Goal: Check status: Check status

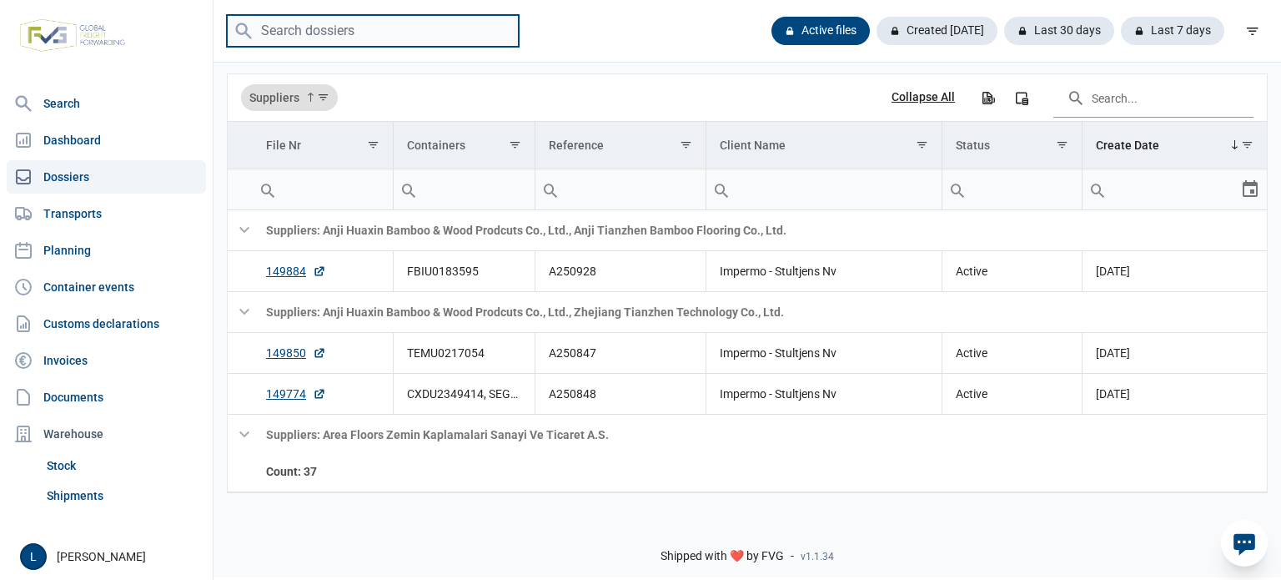
click at [363, 33] on input "search" at bounding box center [373, 31] width 292 height 33
paste input "CAIU3532360"
type input "CAIU3532360"
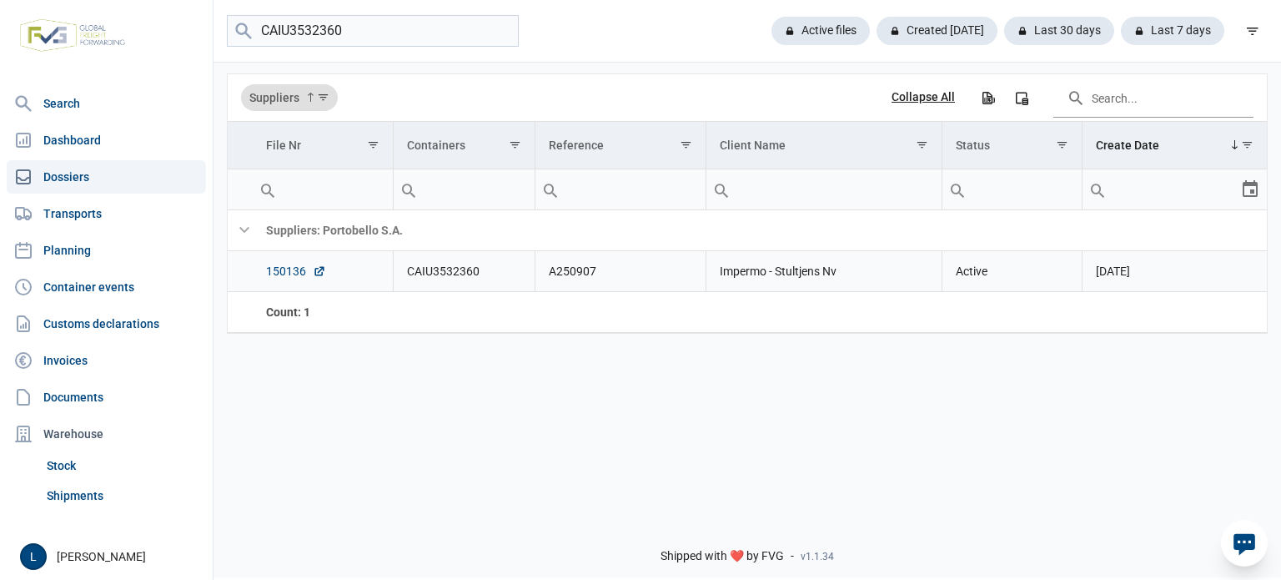
click at [292, 268] on link "150136" at bounding box center [296, 271] width 60 height 17
click at [580, 361] on div "Data grid with 2 rows and 7 columns Suppliers Collapse All Export all data to E…" at bounding box center [746, 283] width 1067 height 446
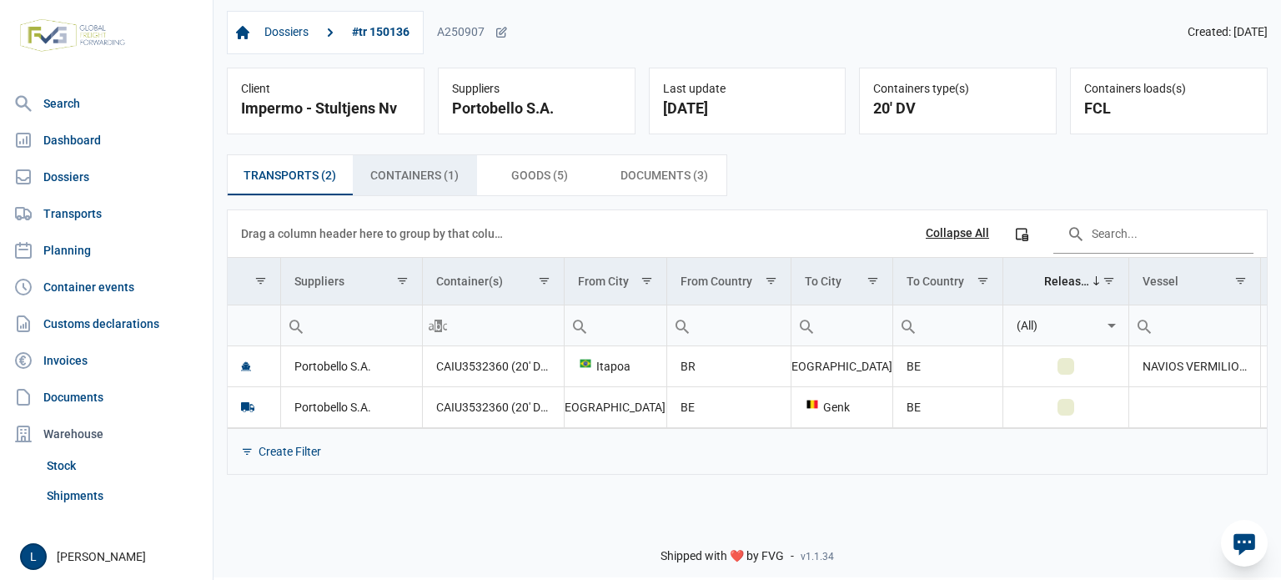
click at [440, 185] on span "Containers (1) Containers (1)" at bounding box center [414, 175] width 88 height 20
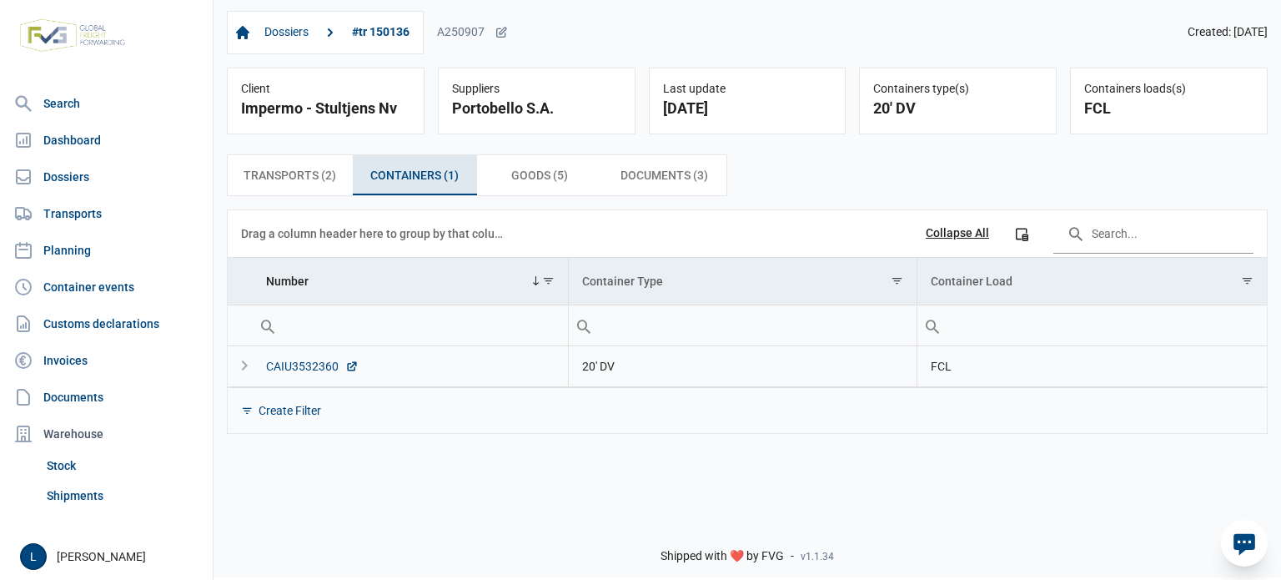
click at [312, 369] on div "CAIU3532360" at bounding box center [312, 366] width 93 height 17
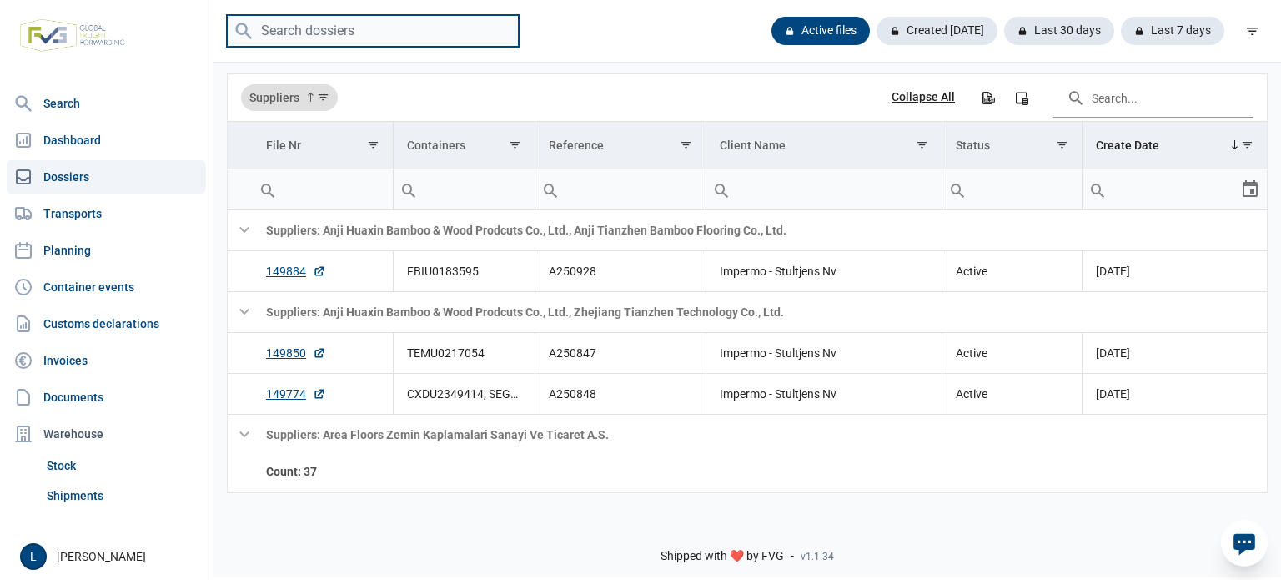
click at [465, 43] on input "search" at bounding box center [373, 31] width 292 height 33
paste input "FBIU0400073"
type input "FBIU0400073"
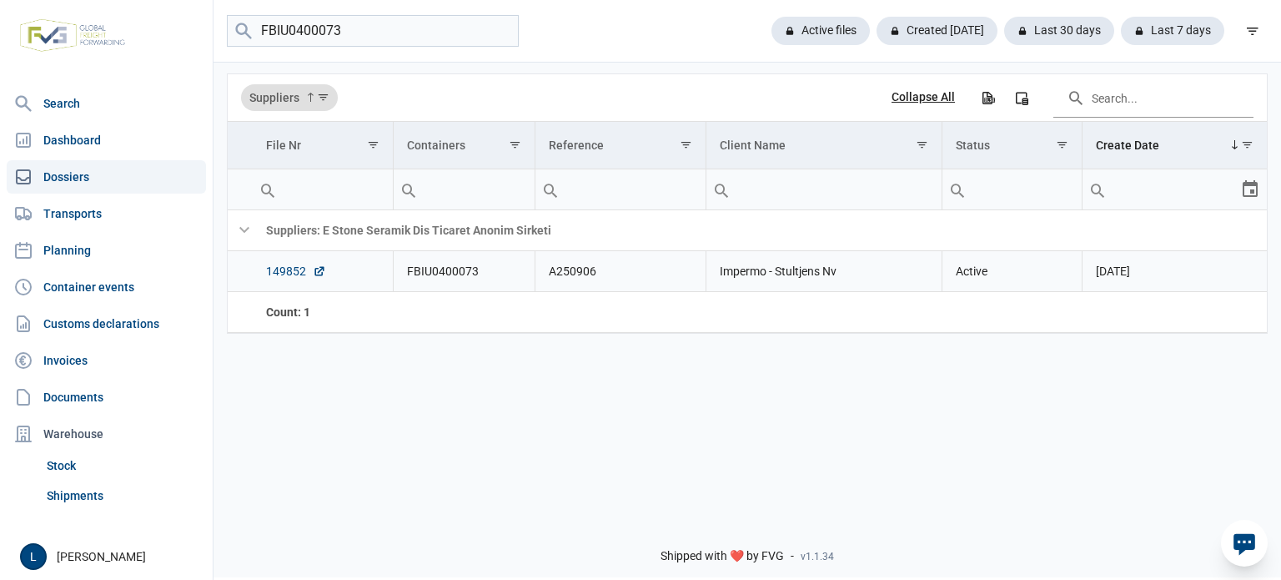
click at [281, 264] on link "149852" at bounding box center [296, 271] width 60 height 17
click at [502, 29] on input "FBIU0400073" at bounding box center [373, 31] width 292 height 33
click at [550, 403] on div "Data grid with 2 rows and 7 columns Suppliers Collapse All Export all data to E…" at bounding box center [746, 283] width 1067 height 446
click at [359, 33] on input "search" at bounding box center [373, 31] width 292 height 33
paste input "A250919"
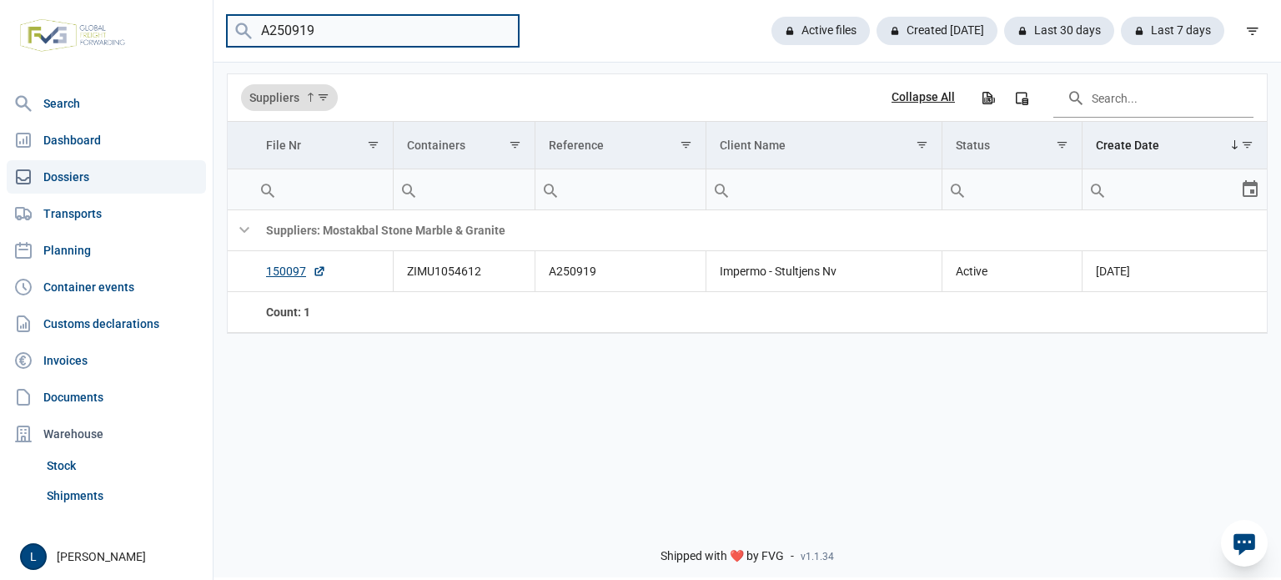
click at [367, 41] on input "A250919" at bounding box center [373, 31] width 292 height 33
paste input "868"
click at [384, 38] on input "A250868" at bounding box center [373, 31] width 292 height 33
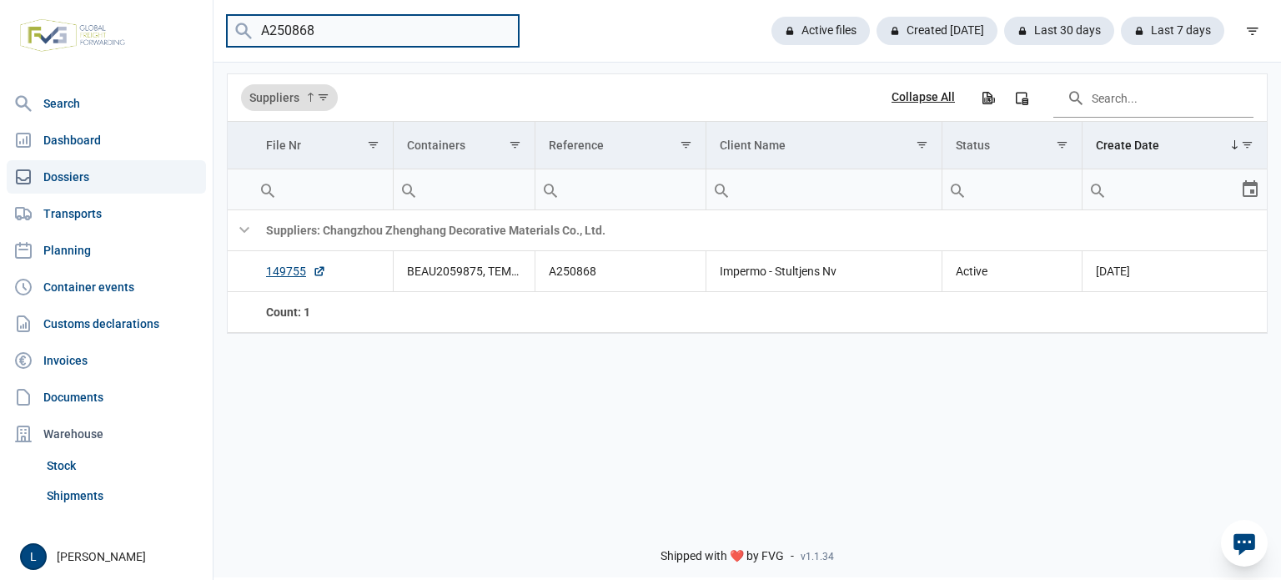
paste input "4"
click at [364, 28] on input "A250848" at bounding box center [373, 31] width 292 height 33
paste input "TGBU3804203"
type input "TGBU3804203"
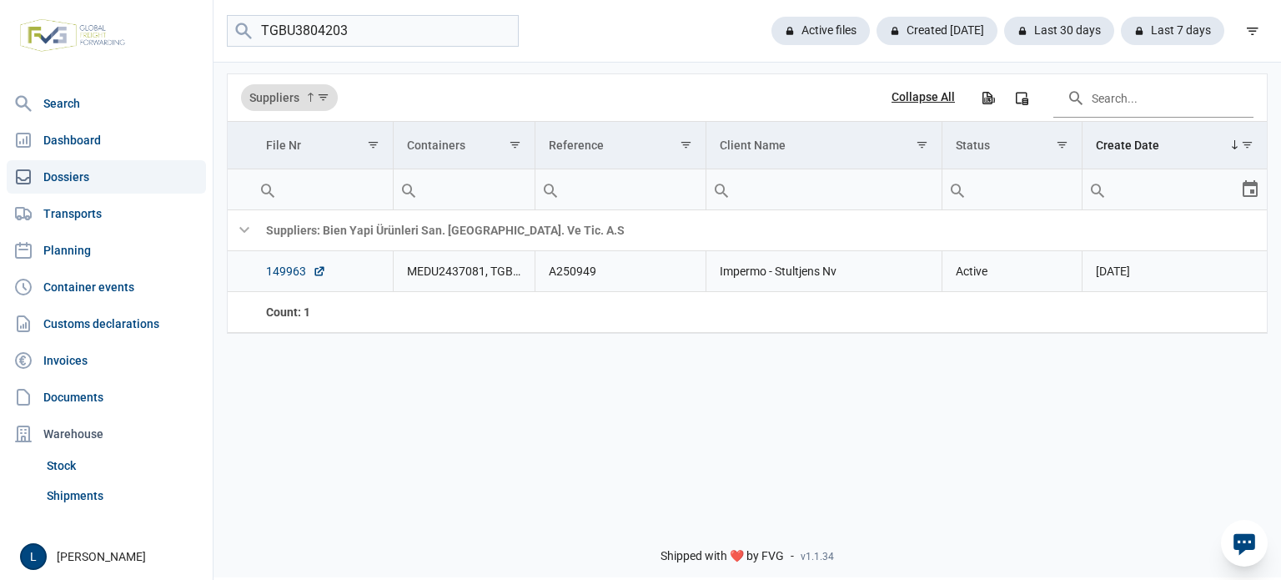
click at [291, 269] on link "149963" at bounding box center [296, 271] width 60 height 17
click at [167, 137] on link "Dashboard" at bounding box center [106, 139] width 199 height 33
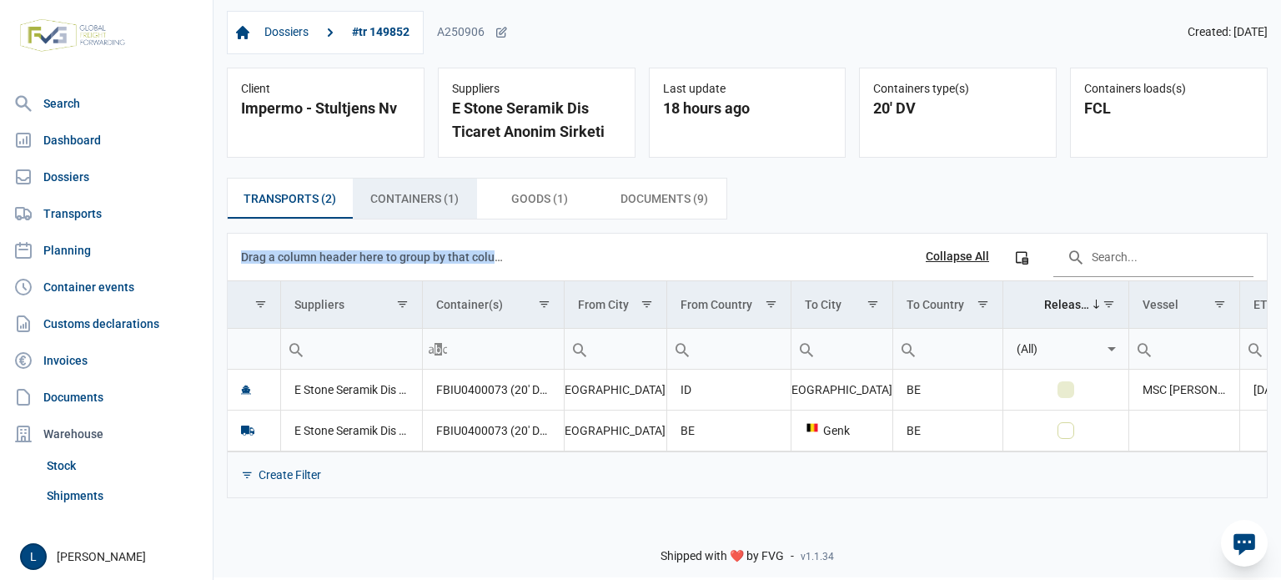
click at [437, 193] on span "Containers (1) Containers (1)" at bounding box center [414, 198] width 88 height 20
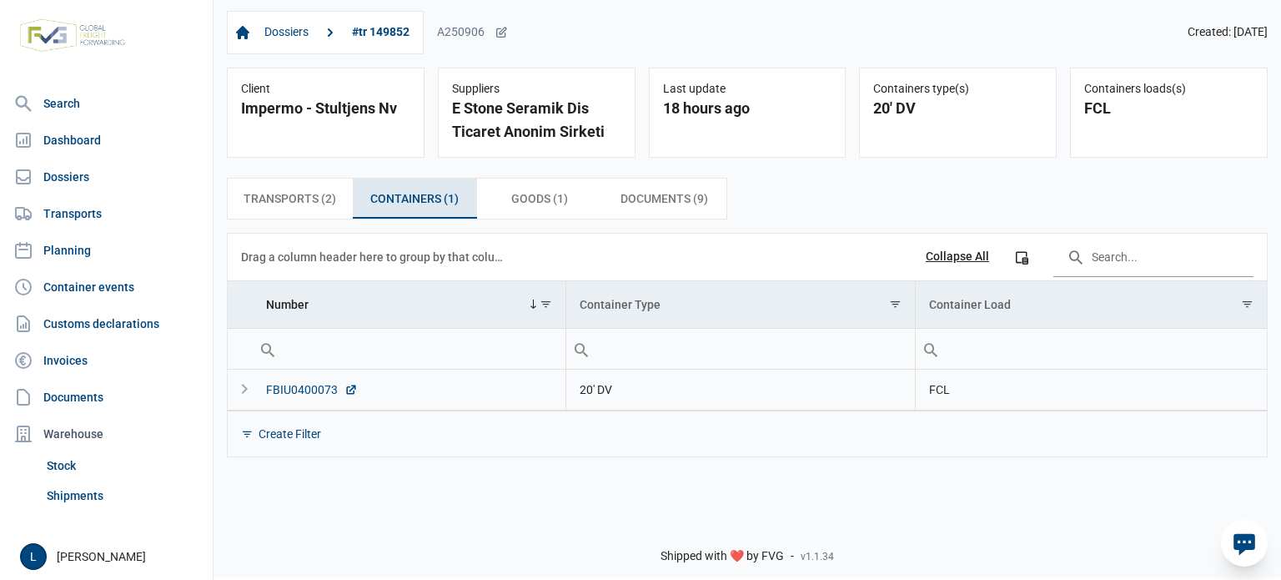
click at [327, 389] on div "FBIU0400073" at bounding box center [312, 389] width 92 height 17
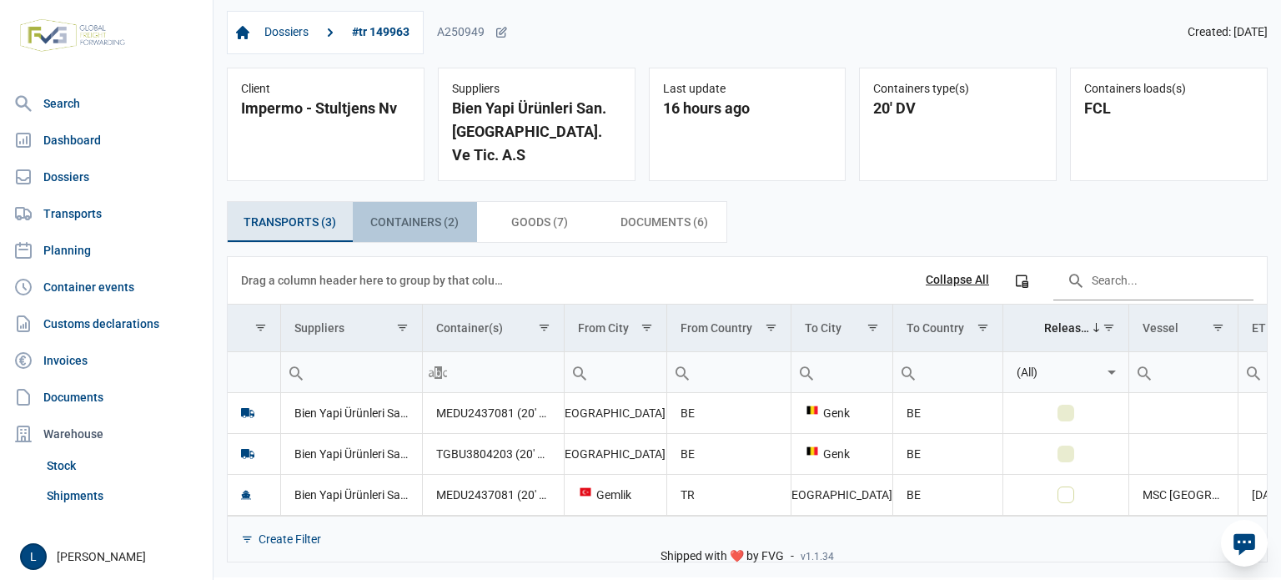
click at [450, 212] on span "Containers (2) Containers (2)" at bounding box center [414, 222] width 88 height 20
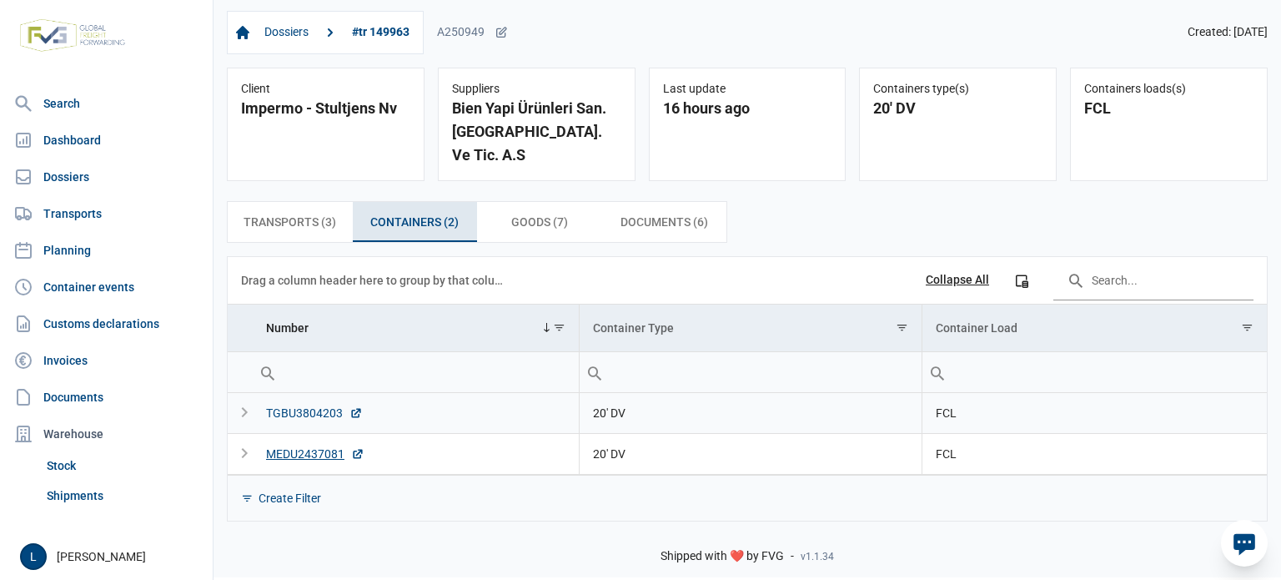
click at [328, 404] on div "TGBU3804203" at bounding box center [314, 412] width 97 height 17
